Goal: Information Seeking & Learning: Check status

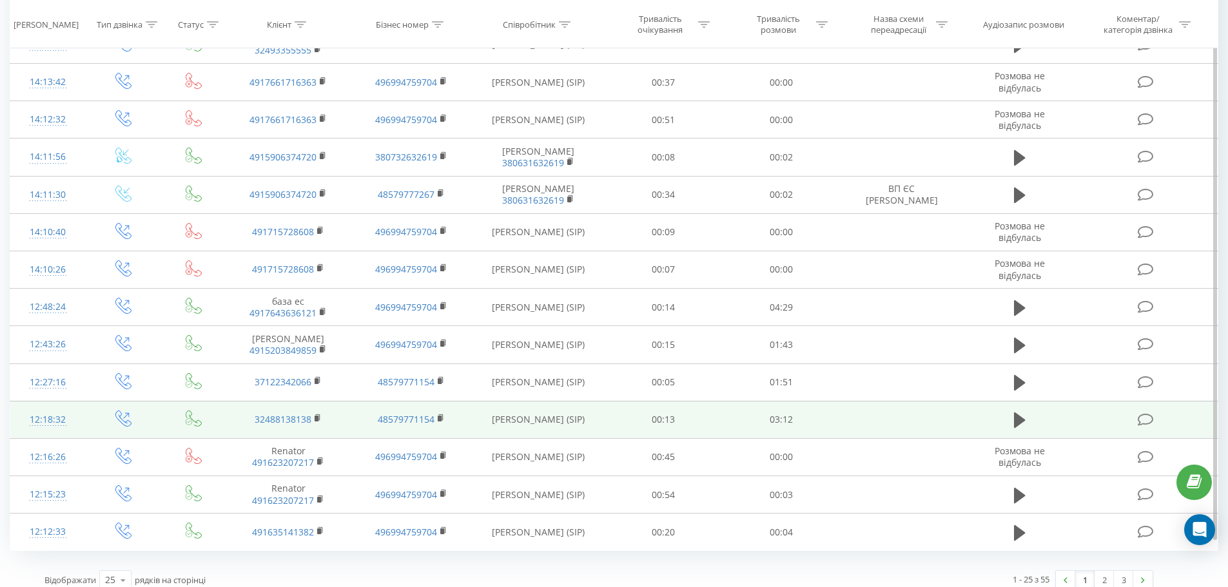
scroll to position [592, 0]
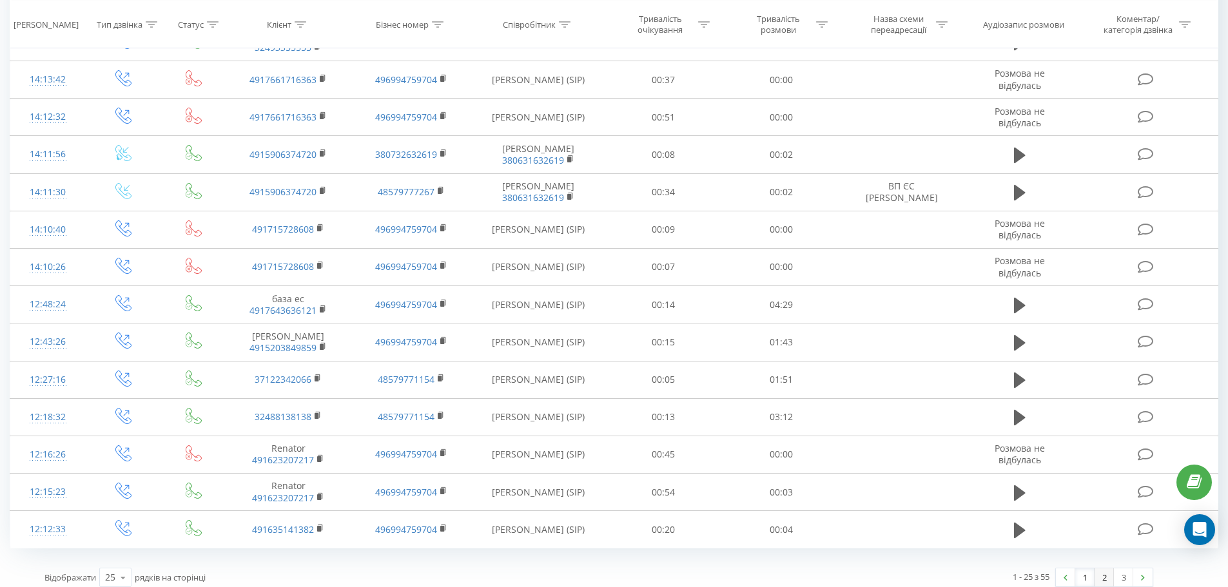
click at [1102, 568] on link "2" at bounding box center [1103, 577] width 19 height 18
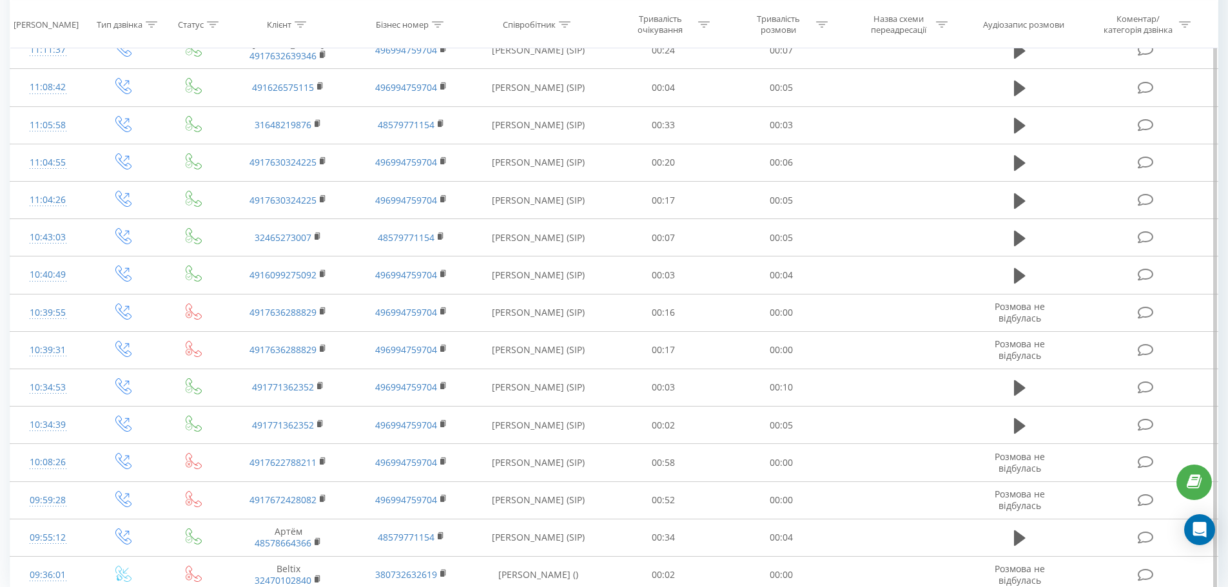
scroll to position [592, 0]
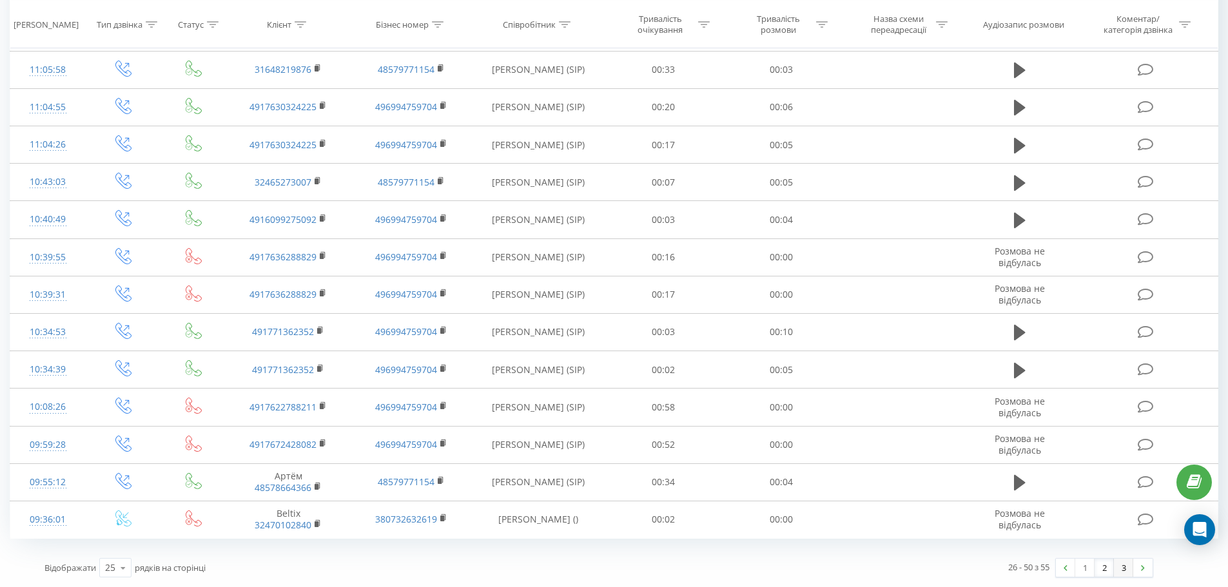
click at [1129, 565] on link "3" at bounding box center [1123, 568] width 19 height 18
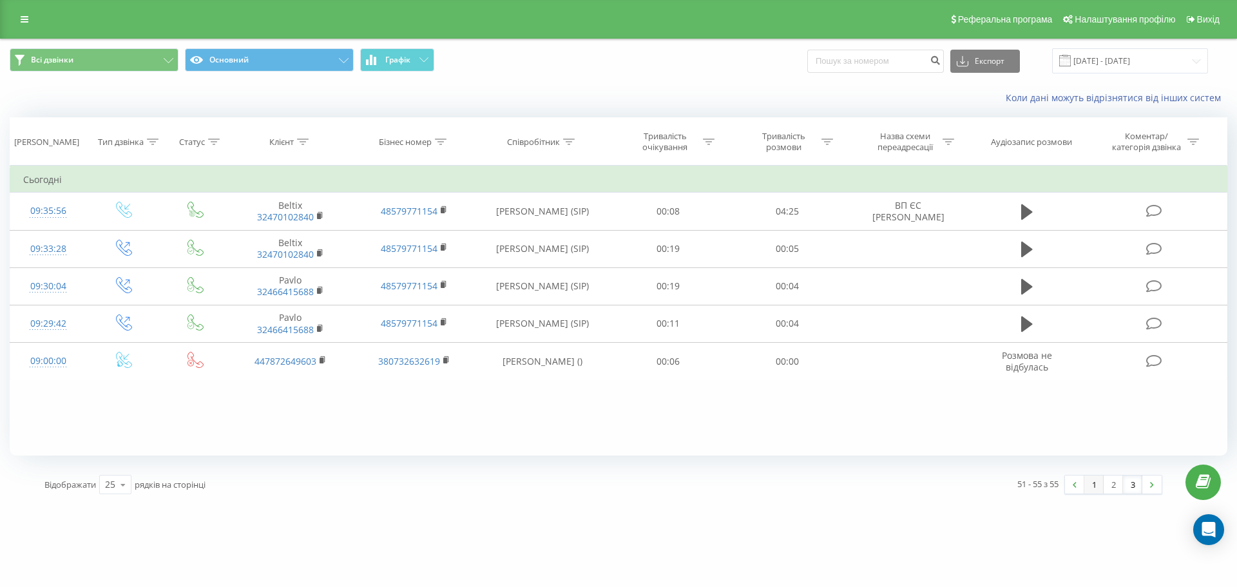
click at [1098, 494] on link "1" at bounding box center [1094, 485] width 19 height 18
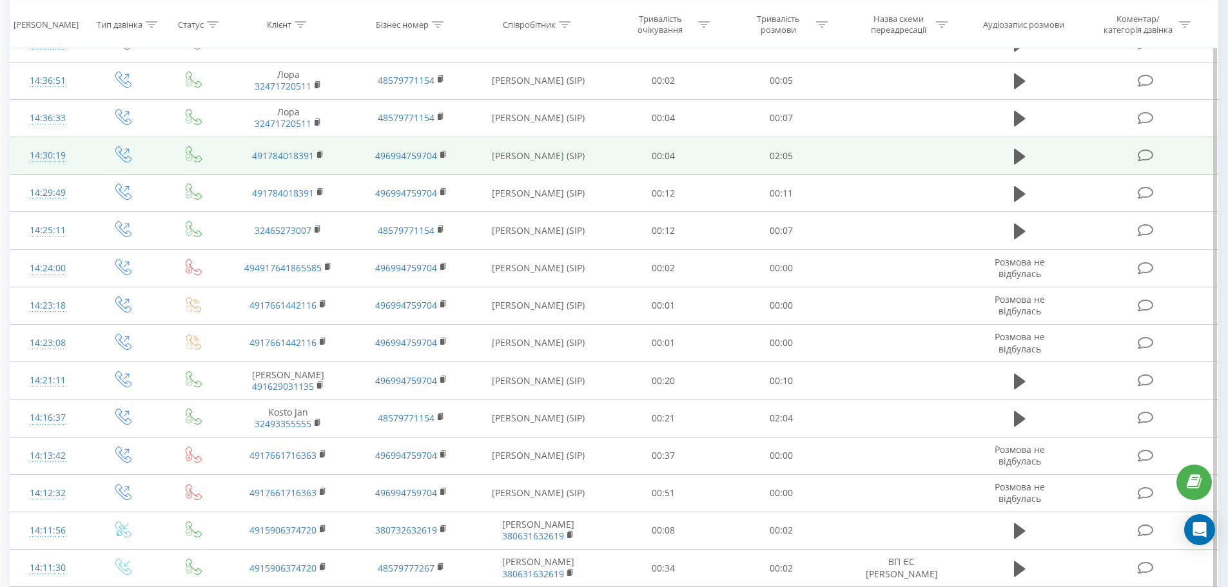
scroll to position [580, 0]
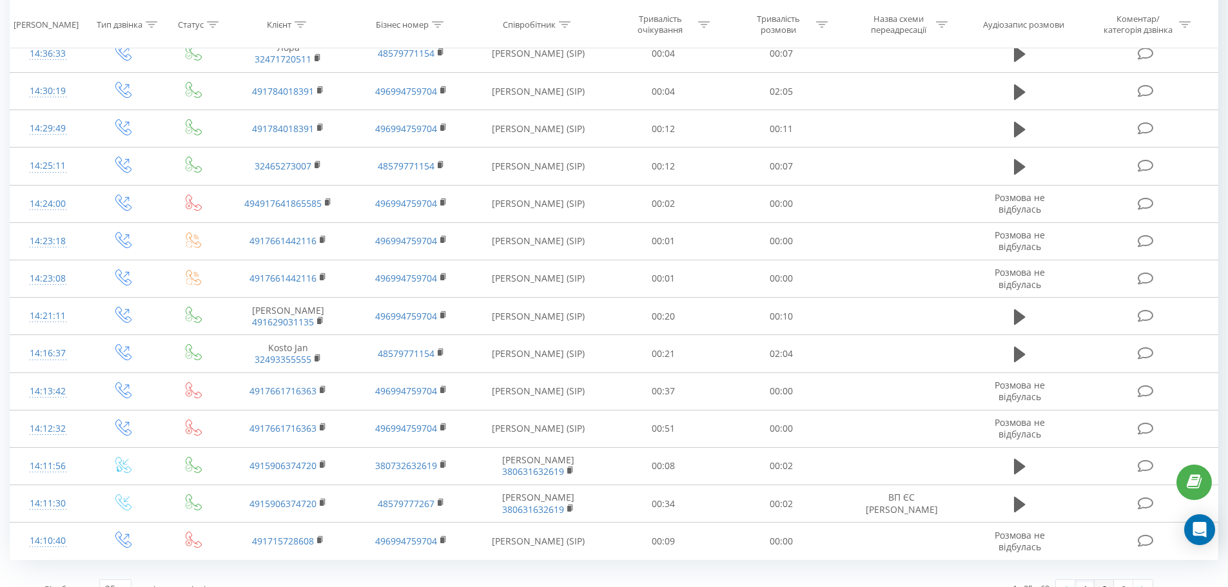
click at [1099, 580] on link "2" at bounding box center [1103, 589] width 19 height 18
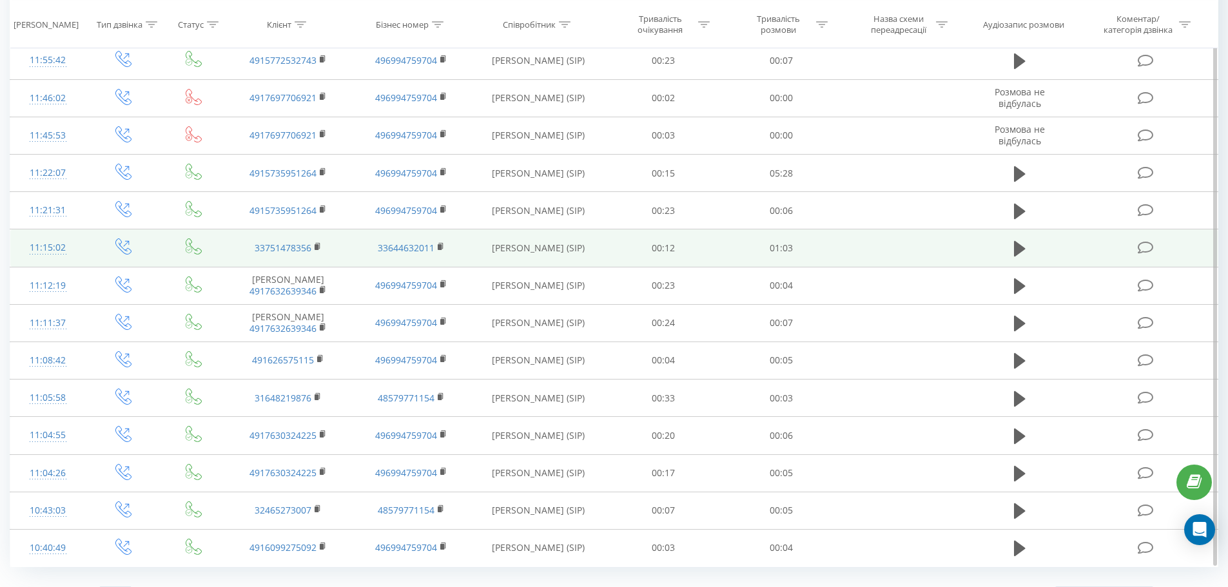
scroll to position [592, 0]
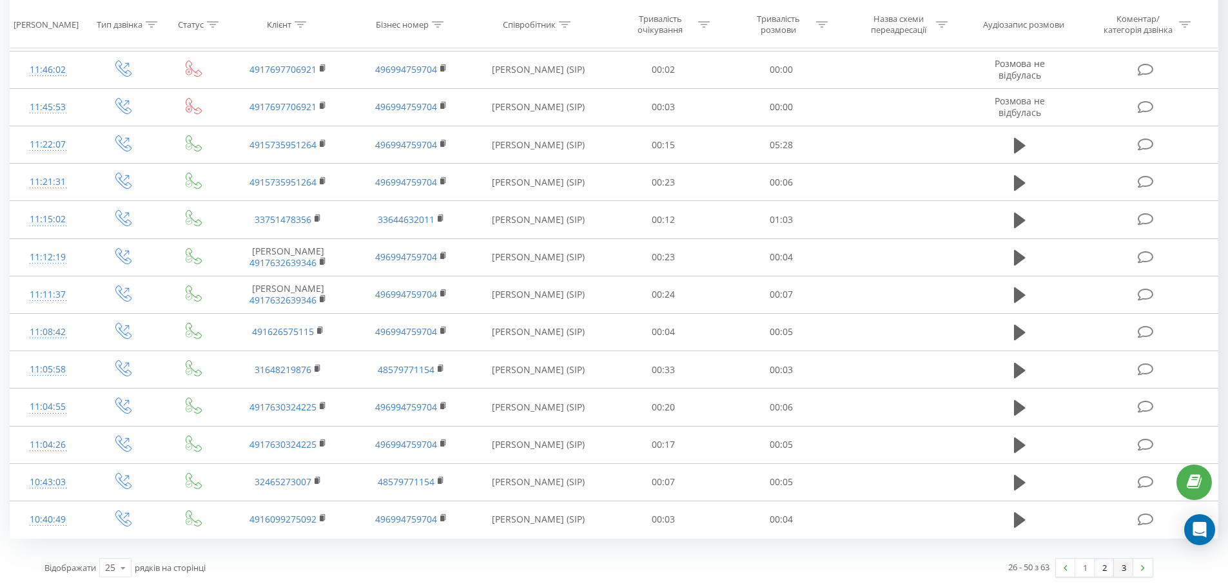
click at [1131, 565] on link "3" at bounding box center [1123, 568] width 19 height 18
